Goal: Task Accomplishment & Management: Manage account settings

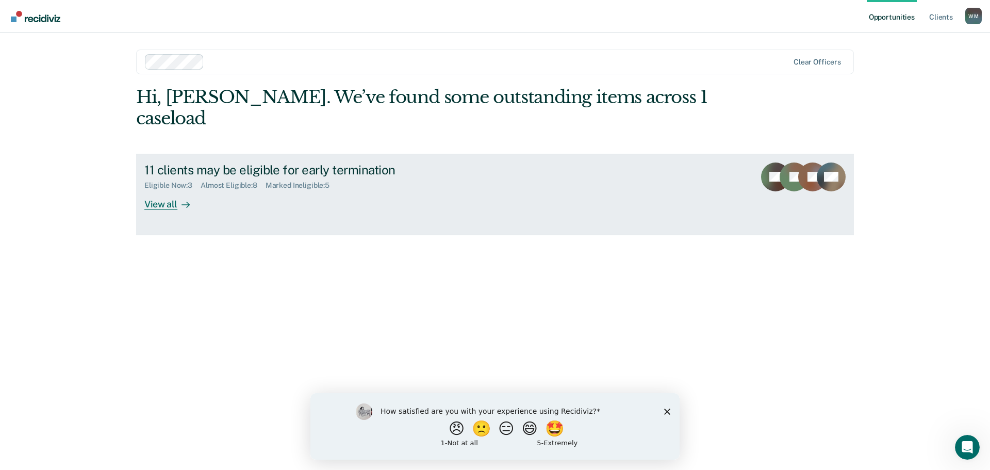
click at [164, 190] on div "View all" at bounding box center [173, 200] width 58 height 20
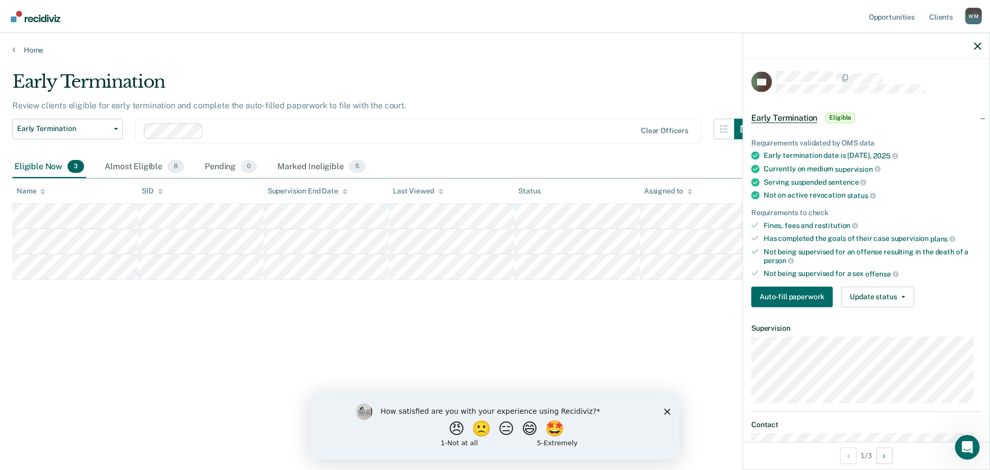
scroll to position [54, 0]
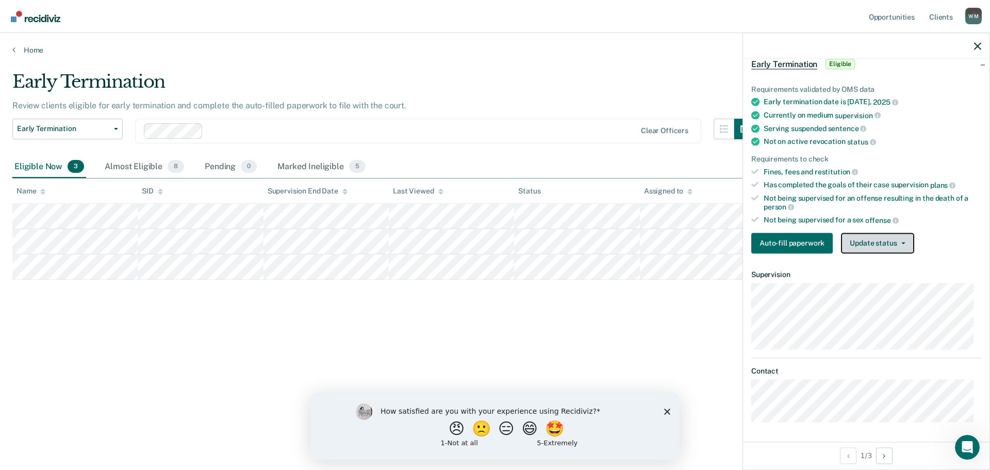
click at [877, 241] on button "Update status" at bounding box center [877, 243] width 73 height 21
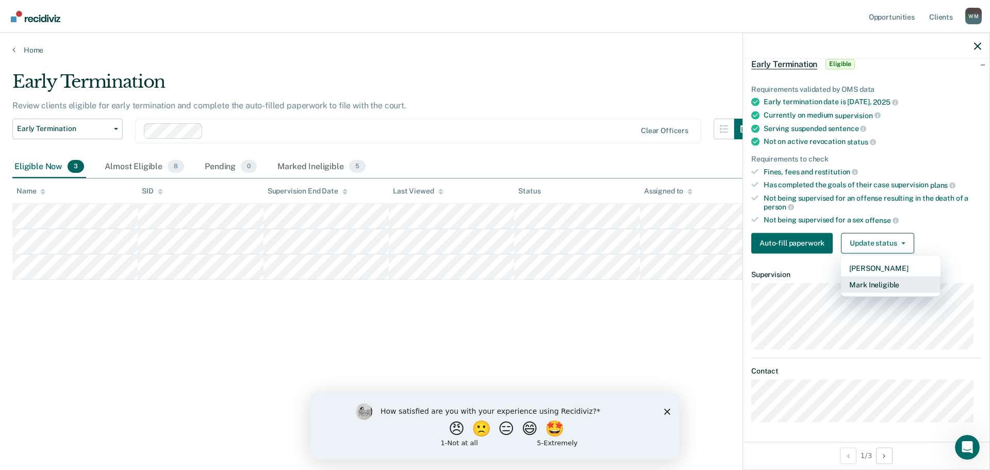
click at [874, 282] on button "Mark Ineligible" at bounding box center [891, 284] width 100 height 17
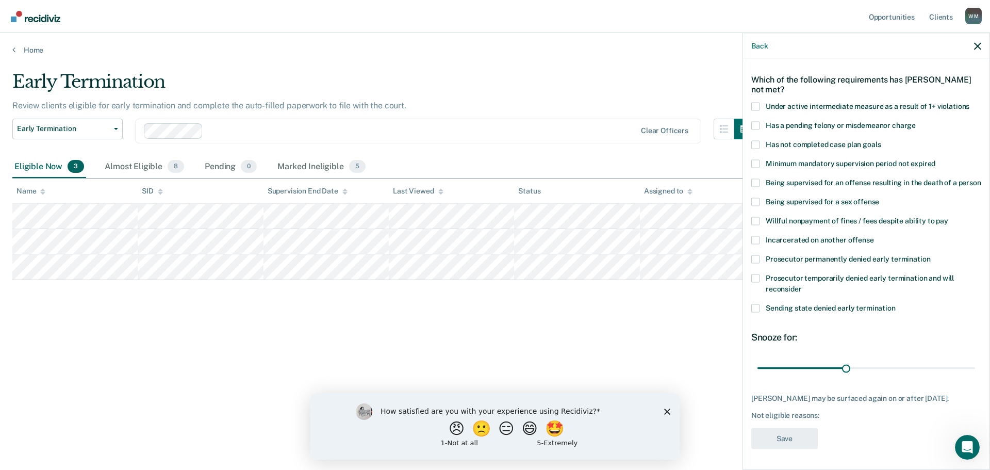
scroll to position [45, 0]
click at [757, 140] on span at bounding box center [756, 144] width 8 height 8
click at [881, 140] on input "Has not completed case plan goals" at bounding box center [881, 140] width 0 height 0
click at [756, 241] on span at bounding box center [756, 240] width 8 height 8
click at [874, 236] on input "Incarcerated on another offense" at bounding box center [874, 236] width 0 height 0
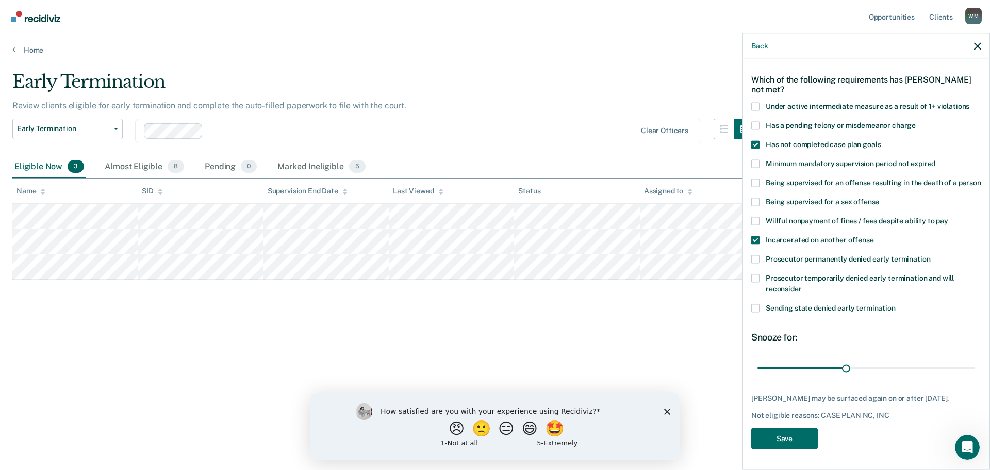
click at [756, 121] on span at bounding box center [756, 125] width 8 height 8
click at [916, 121] on input "Has a pending felony or misdemeanor charge" at bounding box center [916, 121] width 0 height 0
click at [757, 243] on span at bounding box center [756, 240] width 8 height 8
click at [874, 236] on input "Incarcerated on another offense" at bounding box center [874, 236] width 0 height 0
drag, startPoint x: 844, startPoint y: 370, endPoint x: 970, endPoint y: 364, distance: 126.5
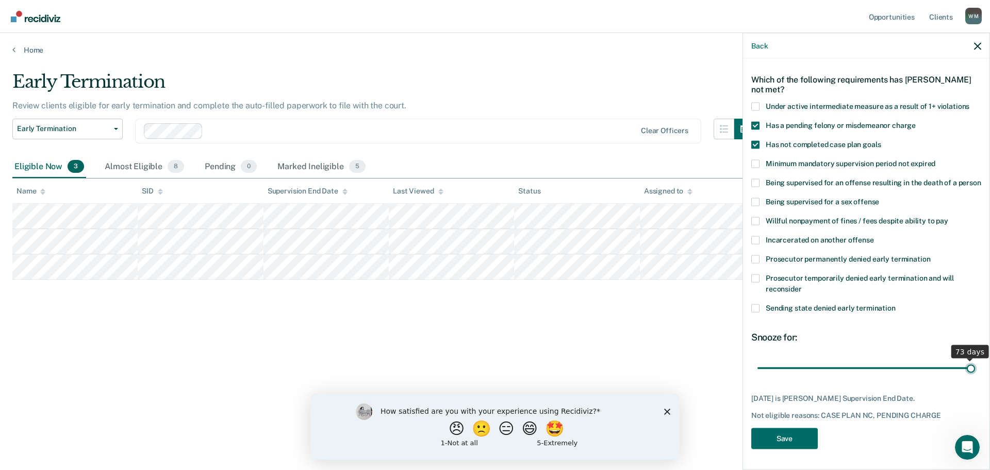
type input "73"
click at [970, 364] on input "range" at bounding box center [867, 368] width 218 height 18
click at [801, 444] on button "Save" at bounding box center [785, 438] width 67 height 21
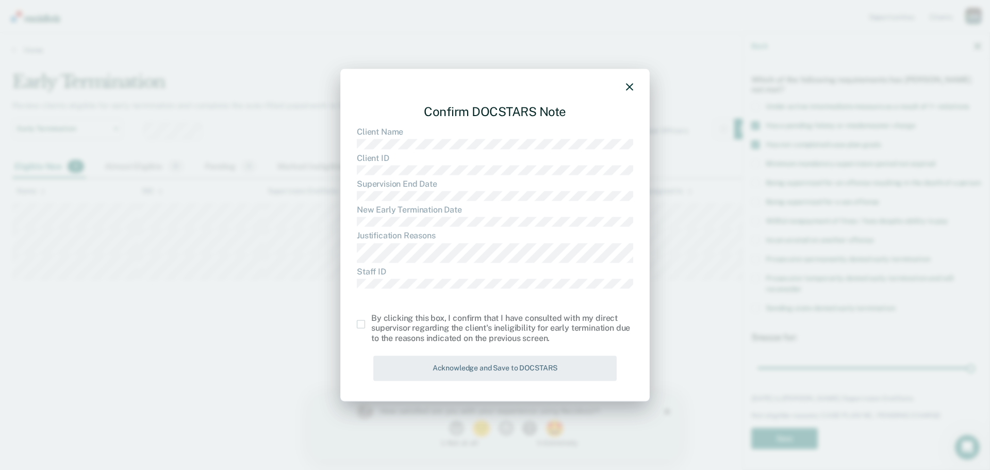
click at [361, 323] on span at bounding box center [361, 324] width 8 height 8
click at [371, 320] on input "checkbox" at bounding box center [371, 320] width 0 height 0
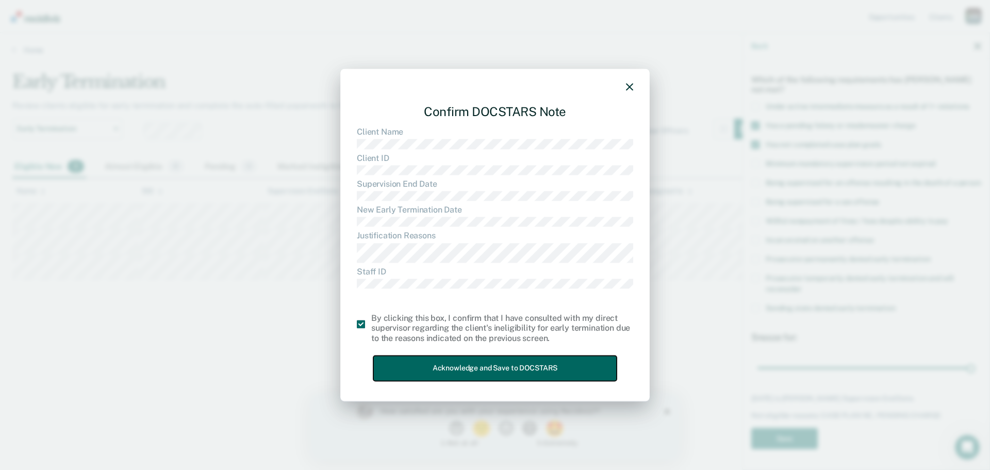
click at [419, 371] on button "Acknowledge and Save to DOCSTARS" at bounding box center [494, 367] width 243 height 25
